Goal: Navigation & Orientation: Find specific page/section

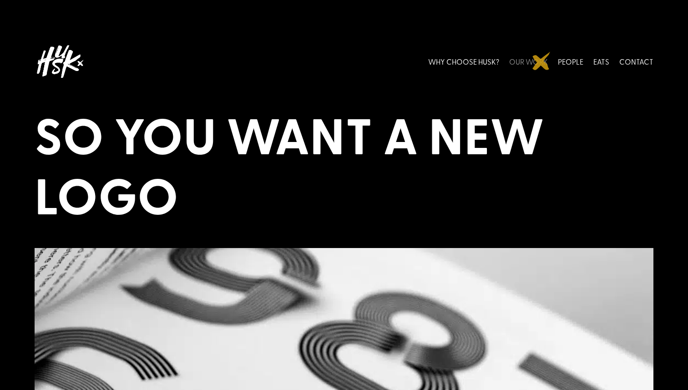
click at [541, 61] on link "OUR WORK" at bounding box center [528, 61] width 39 height 40
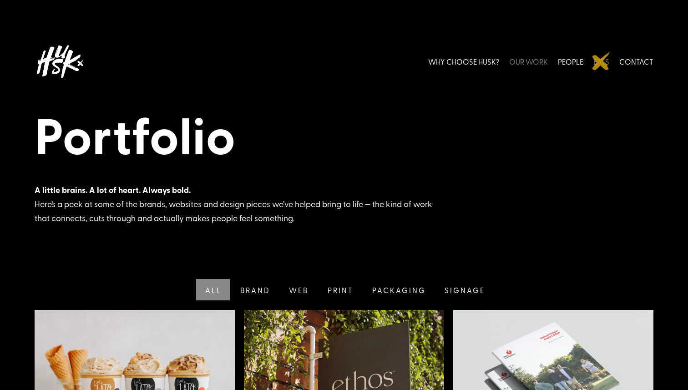
click at [601, 61] on link "EATS" at bounding box center [601, 61] width 16 height 40
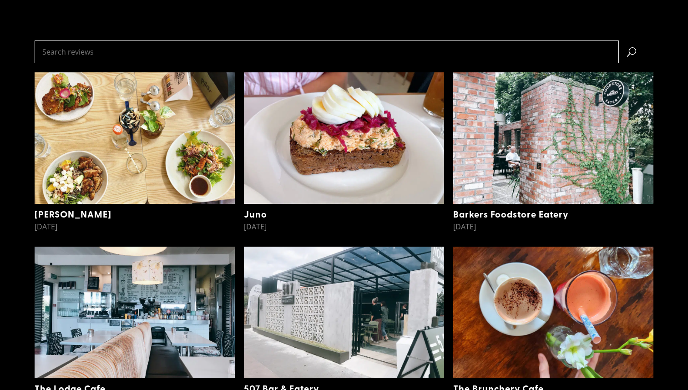
scroll to position [250, 0]
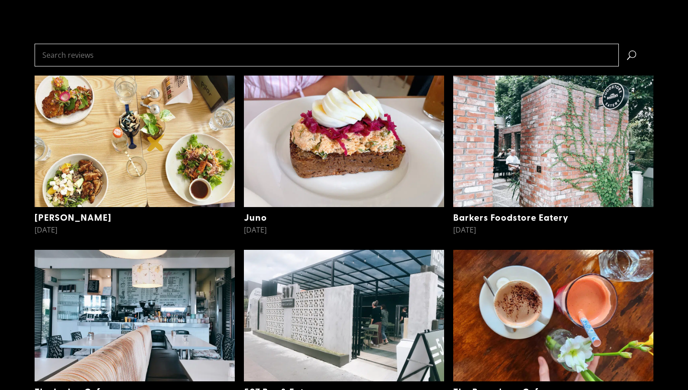
click at [156, 142] on img at bounding box center [135, 142] width 200 height 132
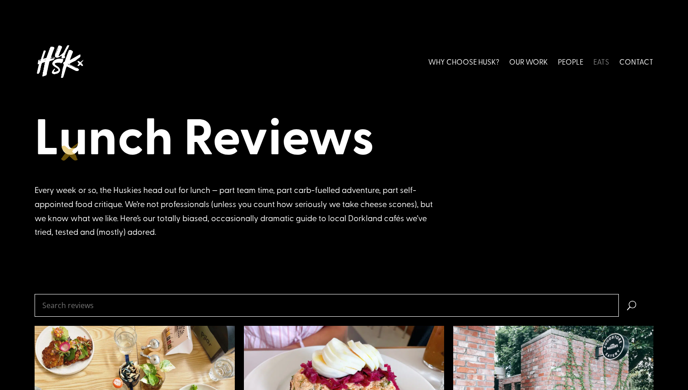
scroll to position [1, 0]
